Goal: Navigation & Orientation: Find specific page/section

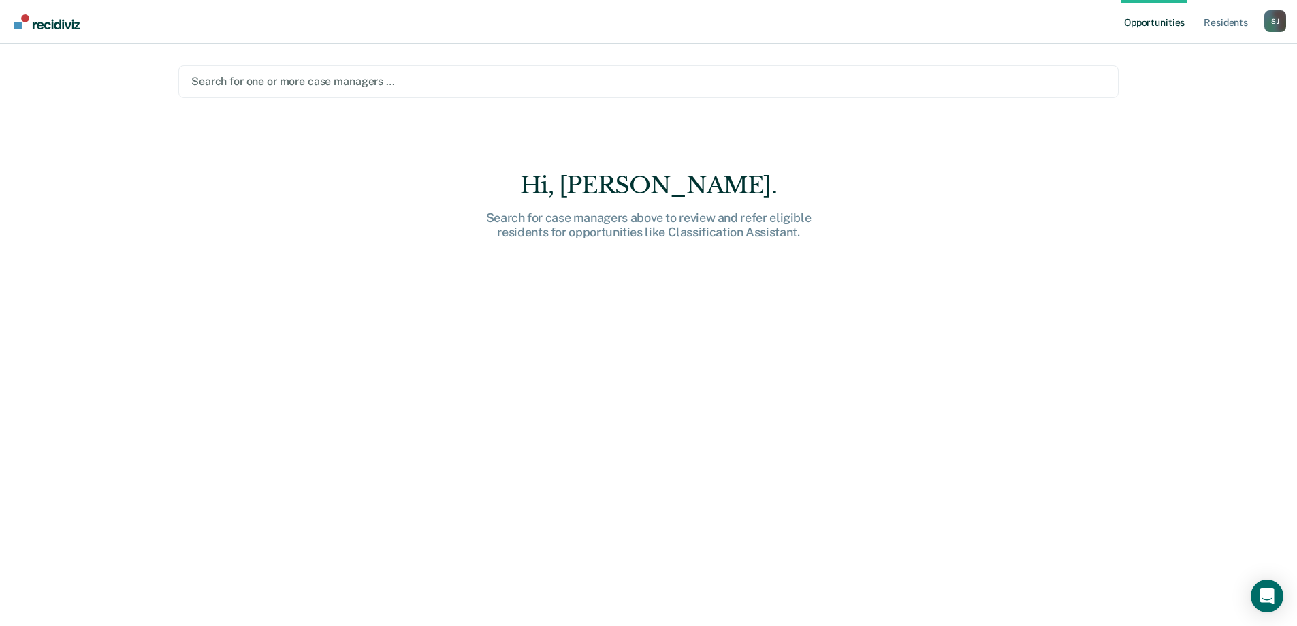
click at [813, 90] on div "Search for one or more case managers …" at bounding box center [648, 81] width 917 height 18
click at [1216, 21] on link "Resident s" at bounding box center [1226, 22] width 50 height 44
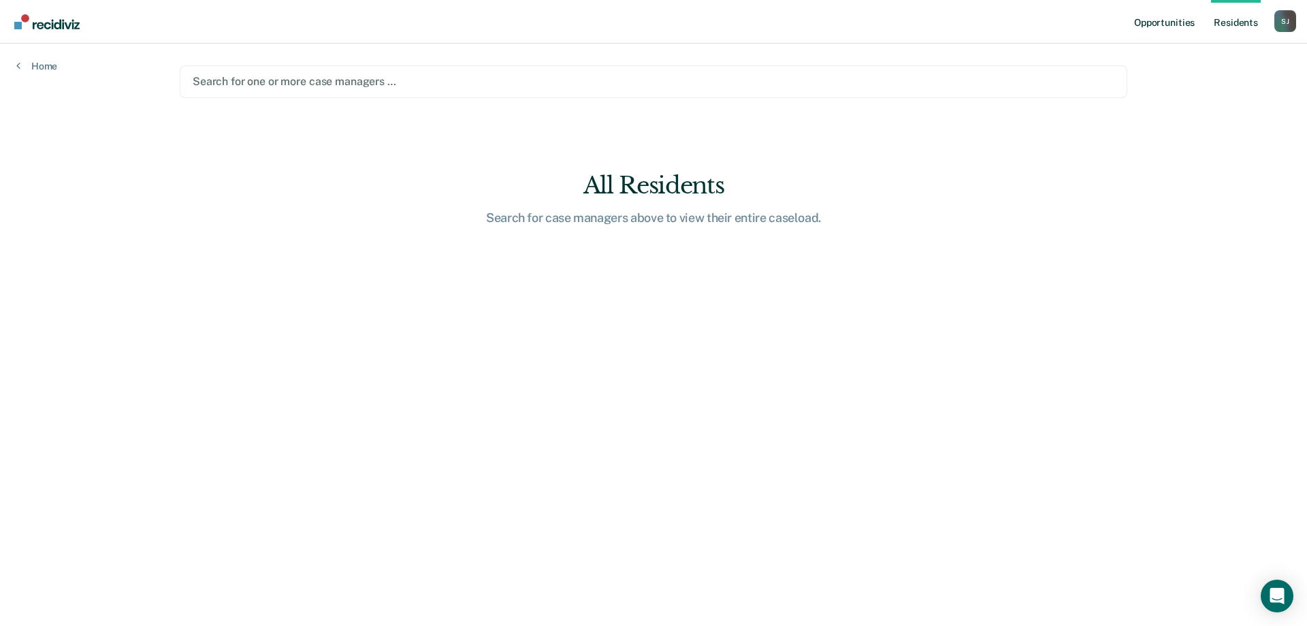
click at [1163, 11] on link "Opportunities" at bounding box center [1165, 22] width 66 height 44
